Goal: Task Accomplishment & Management: Complete application form

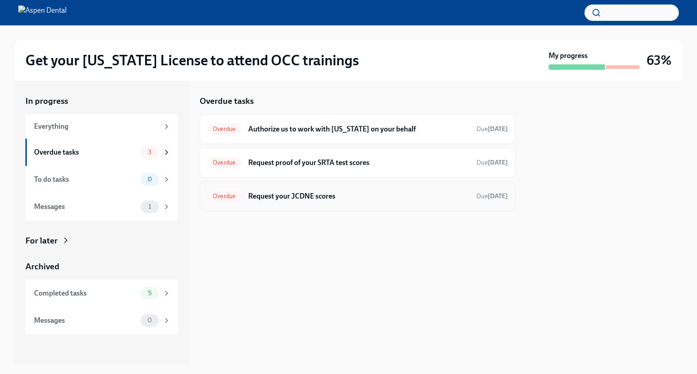
click at [308, 201] on div "Overdue Request your JCDNE scores Due [DATE]" at bounding box center [357, 196] width 300 height 15
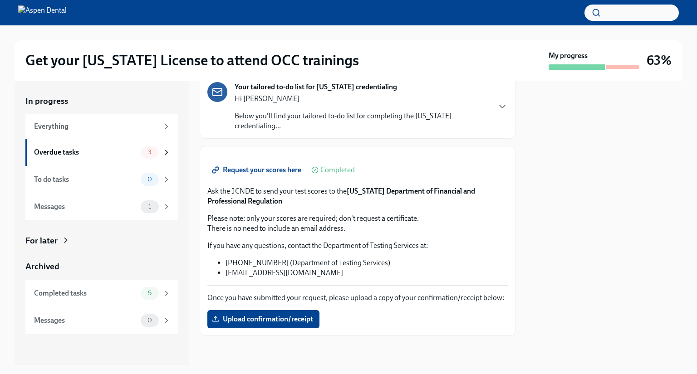
scroll to position [140, 0]
click at [250, 314] on label "Upload confirmation/receipt" at bounding box center [263, 319] width 112 height 18
click at [0, 0] on input "Upload confirmation/receipt" at bounding box center [0, 0] width 0 height 0
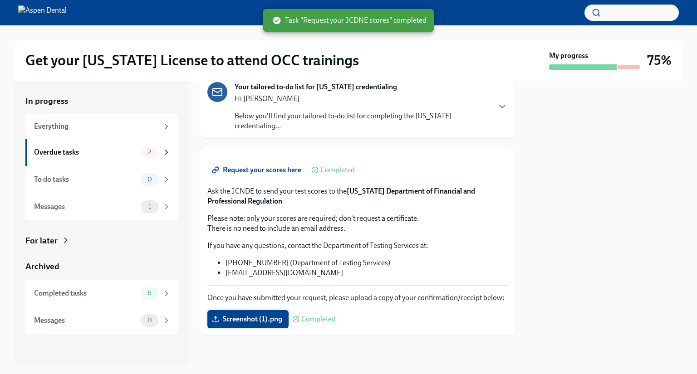
click at [262, 317] on span "Screenshot (1).png" at bounding box center [248, 319] width 69 height 9
click at [0, 0] on input "Screenshot (1).png" at bounding box center [0, 0] width 0 height 0
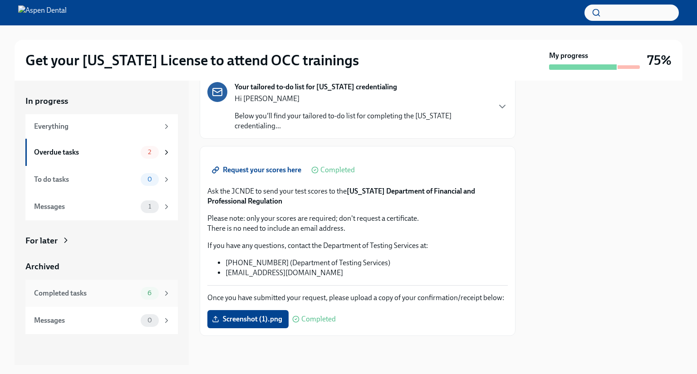
click at [122, 298] on div "Completed tasks" at bounding box center [85, 294] width 103 height 10
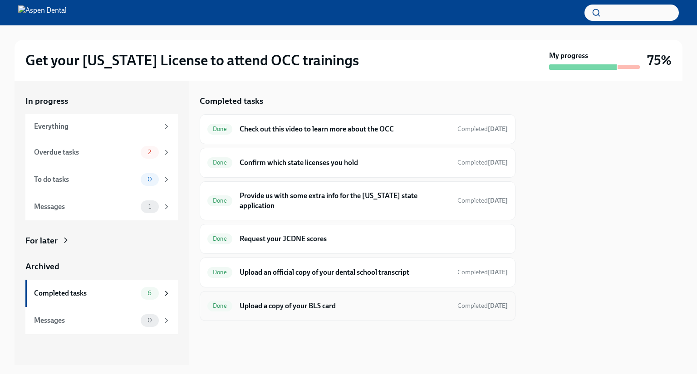
click at [278, 301] on h6 "Upload a copy of your BLS card" at bounding box center [345, 306] width 211 height 10
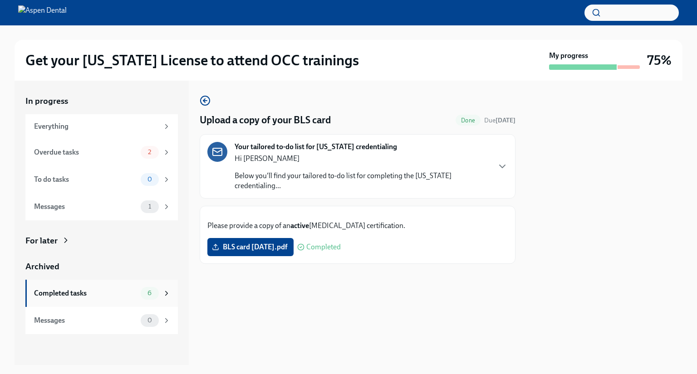
click at [115, 299] on div "Completed tasks 6" at bounding box center [102, 293] width 137 height 13
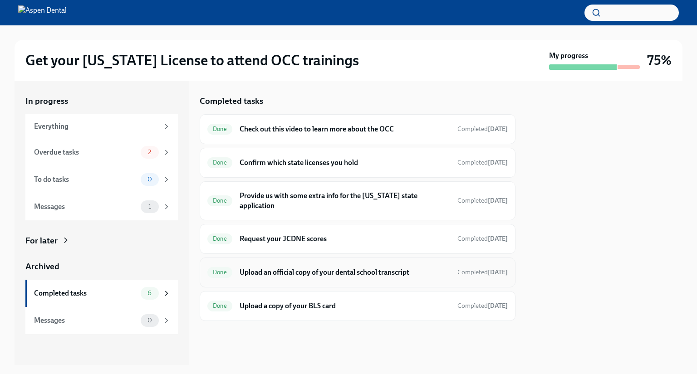
click at [293, 258] on div "Done Upload an official copy of your dental school transcript Completed [DATE]" at bounding box center [358, 273] width 316 height 30
click at [283, 268] on h6 "Upload an official copy of your dental school transcript" at bounding box center [345, 273] width 211 height 10
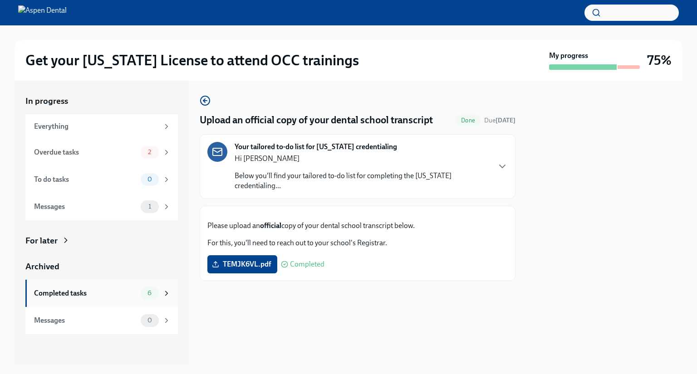
click at [103, 294] on div "Completed tasks" at bounding box center [85, 294] width 103 height 10
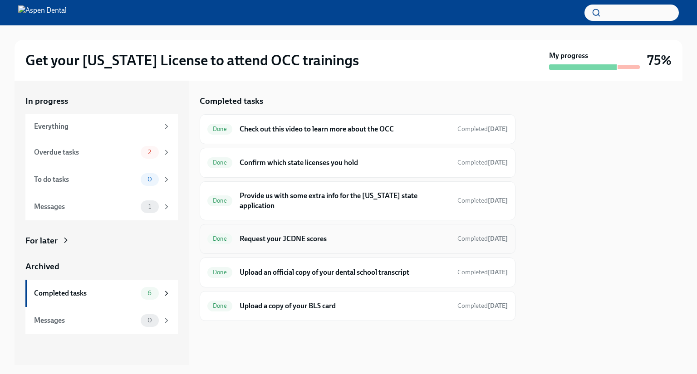
click at [270, 234] on h6 "Request your JCDNE scores" at bounding box center [345, 239] width 211 height 10
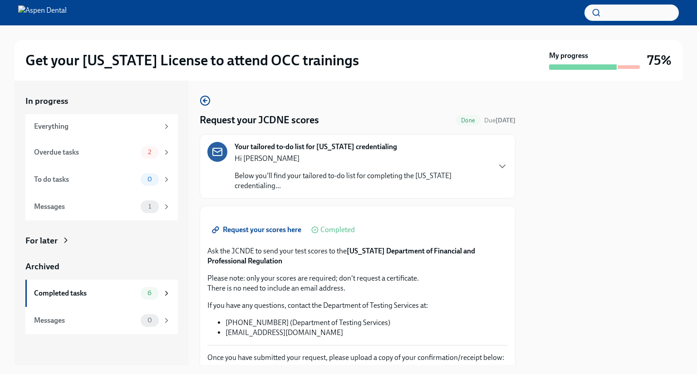
scroll to position [140, 0]
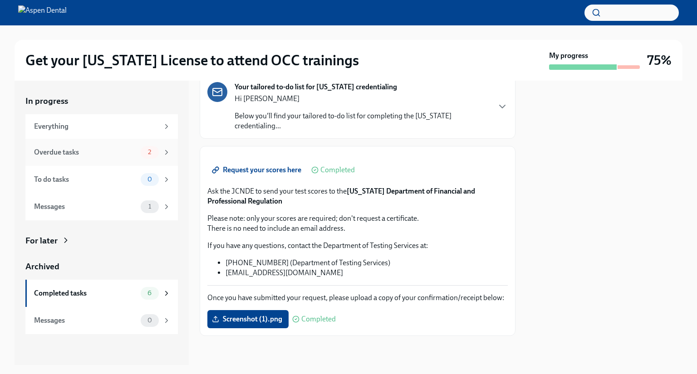
click at [107, 153] on div "Overdue tasks" at bounding box center [85, 152] width 103 height 10
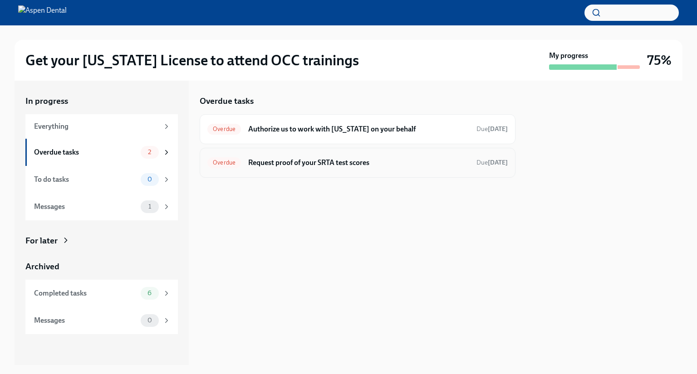
click at [325, 162] on h6 "Request proof of your SRTA test scores" at bounding box center [358, 163] width 221 height 10
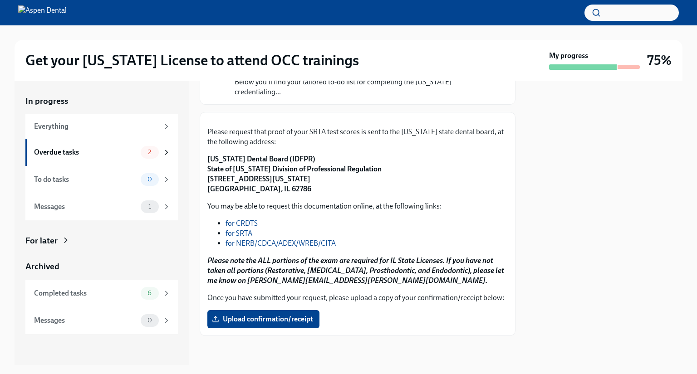
scroll to position [174, 0]
click at [245, 229] on link "for SRTA" at bounding box center [239, 233] width 27 height 9
click at [207, 150] on div "Please request that proof of your SRTA test scores is sent to the [US_STATE] st…" at bounding box center [358, 224] width 316 height 224
click at [254, 314] on label "Upload confirmation/receipt" at bounding box center [263, 319] width 112 height 18
click at [0, 0] on input "Upload confirmation/receipt" at bounding box center [0, 0] width 0 height 0
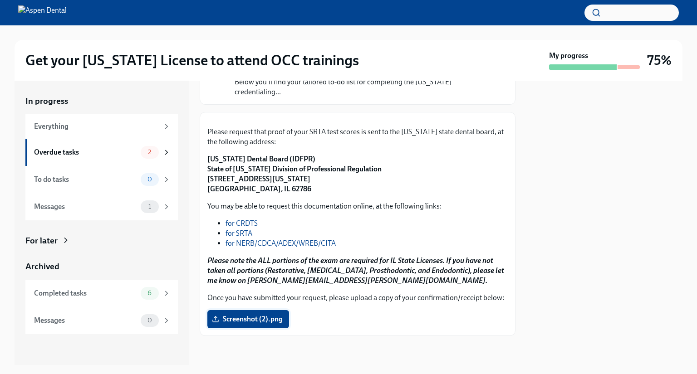
click at [247, 315] on span "Screenshot (2).png" at bounding box center [248, 319] width 69 height 9
click at [0, 0] on input "Screenshot (2).png" at bounding box center [0, 0] width 0 height 0
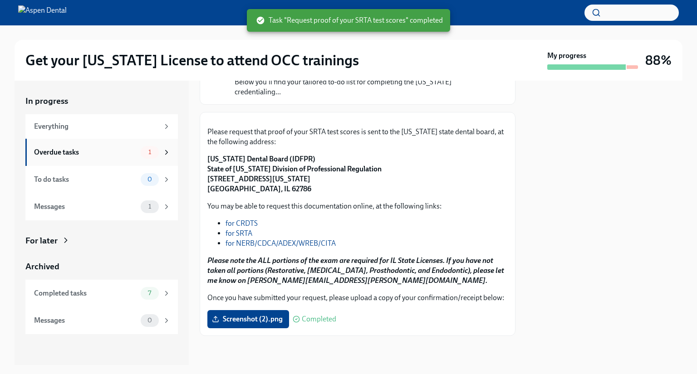
click at [108, 156] on div "Overdue tasks" at bounding box center [85, 152] width 103 height 10
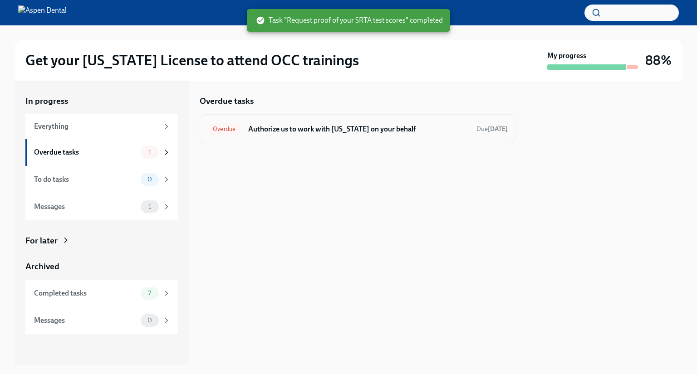
click at [346, 131] on h6 "Authorize us to work with [US_STATE] on your behalf" at bounding box center [358, 129] width 221 height 10
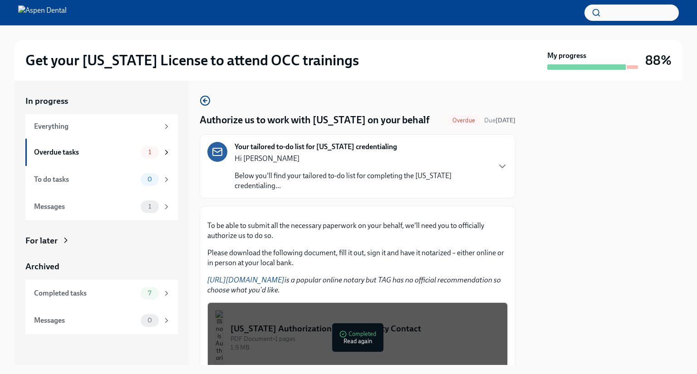
scroll to position [139, 0]
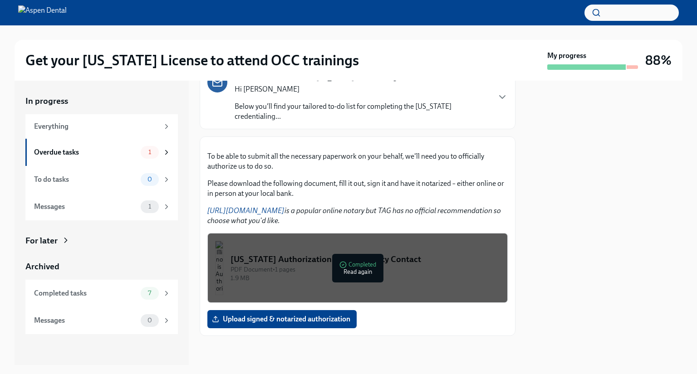
click at [399, 272] on div "PDF Document • 1 pages" at bounding box center [366, 269] width 270 height 9
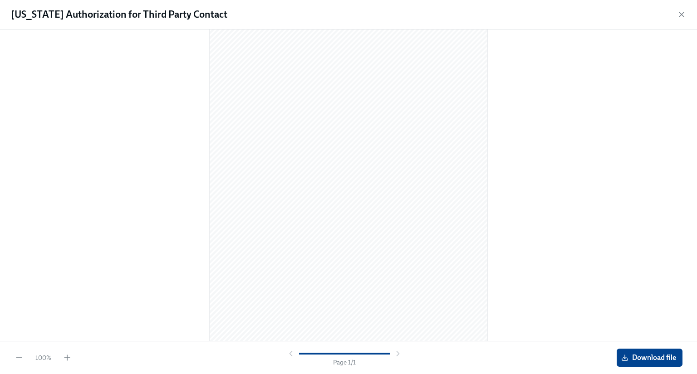
scroll to position [0, 0]
